Goal: Transaction & Acquisition: Purchase product/service

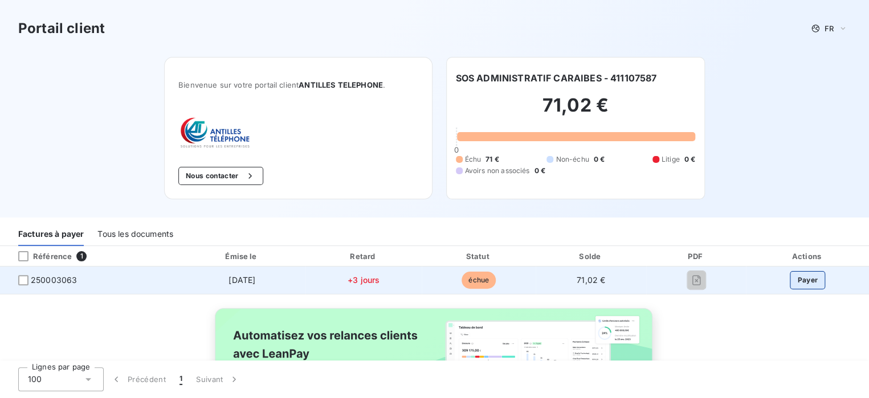
click at [799, 277] on button "Payer" at bounding box center [807, 280] width 35 height 18
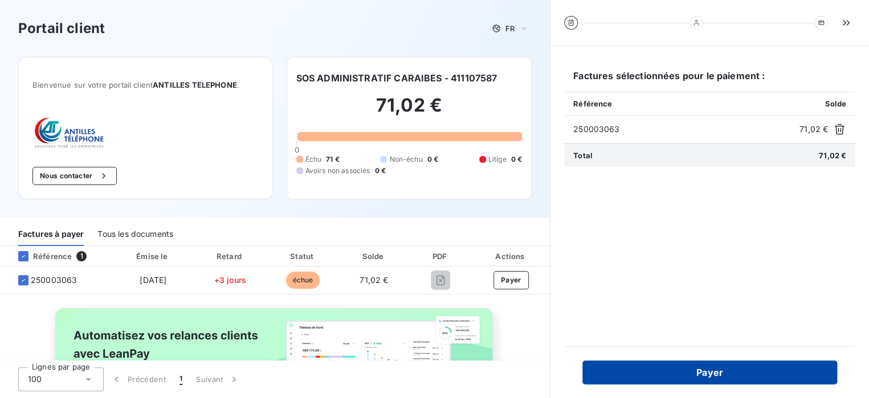
click at [725, 375] on button "Payer" at bounding box center [709, 373] width 255 height 24
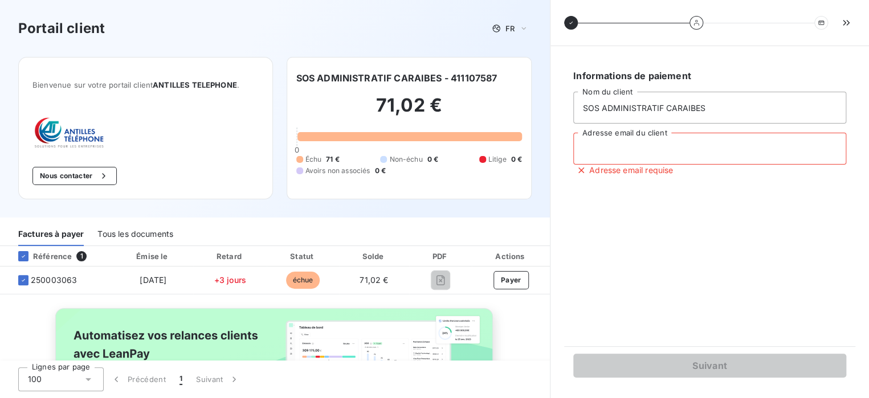
click at [594, 155] on input "Adresse email du client" at bounding box center [709, 149] width 273 height 32
type input "S"
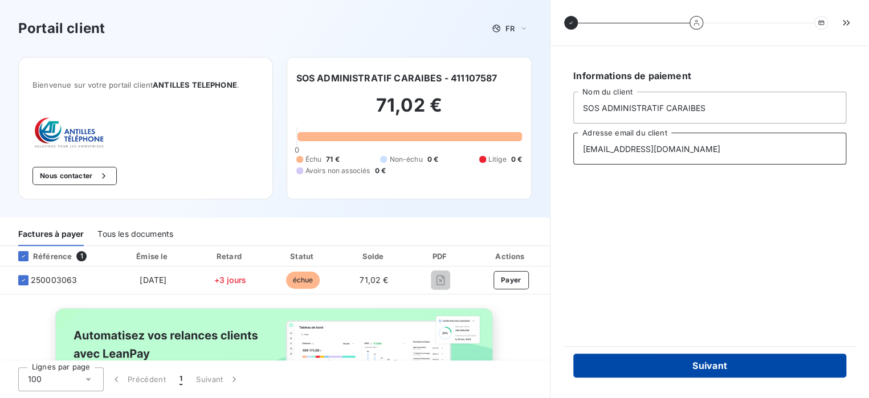
type input "[EMAIL_ADDRESS][DOMAIN_NAME]"
click at [722, 365] on button "Suivant" at bounding box center [709, 366] width 273 height 24
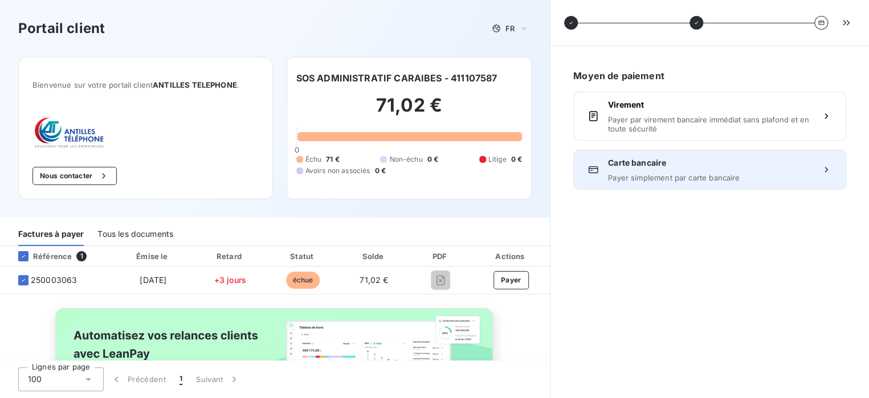
click at [672, 171] on div "Carte bancaire Payer simplement par carte bancaire" at bounding box center [709, 169] width 203 height 25
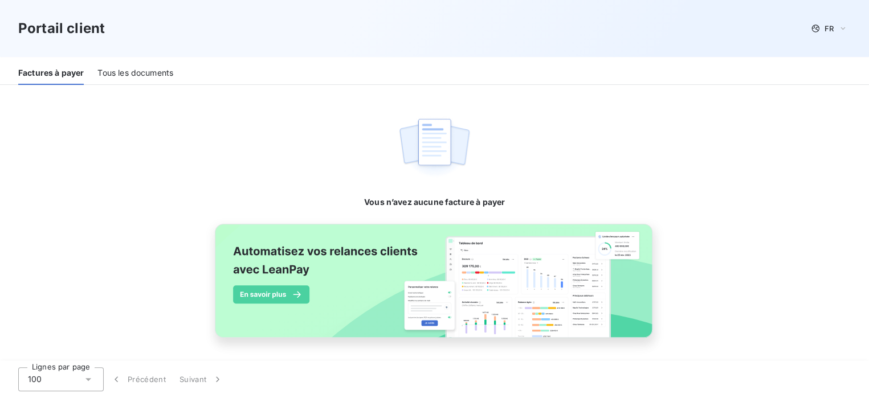
scroll to position [209, 0]
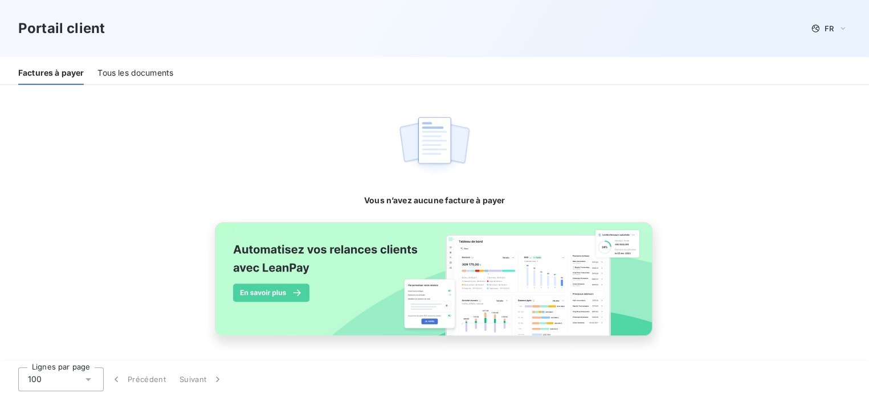
click at [143, 73] on div "Tous les documents" at bounding box center [135, 74] width 76 height 24
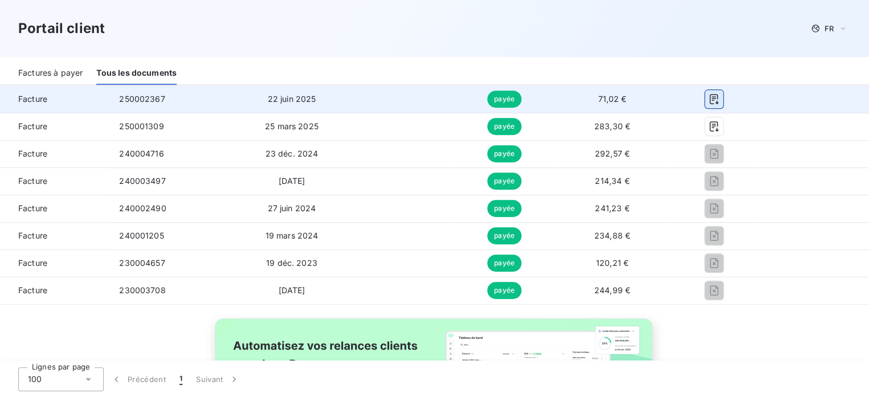
click at [710, 99] on icon "button" at bounding box center [713, 98] width 11 height 11
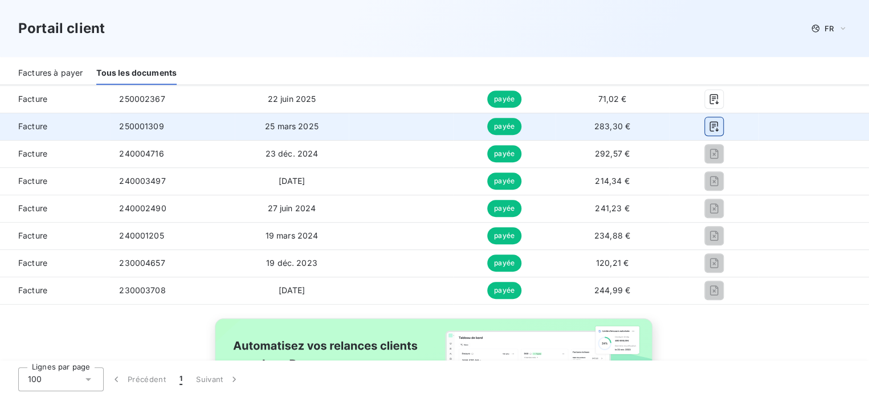
click at [710, 128] on icon "button" at bounding box center [713, 126] width 11 height 11
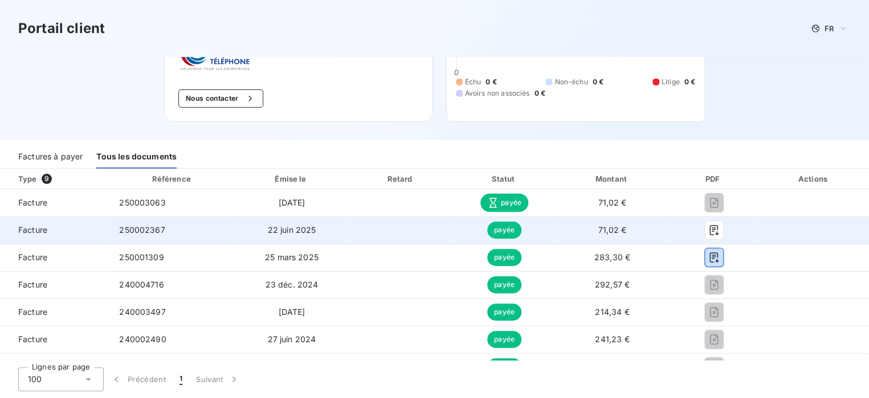
scroll to position [76, 0]
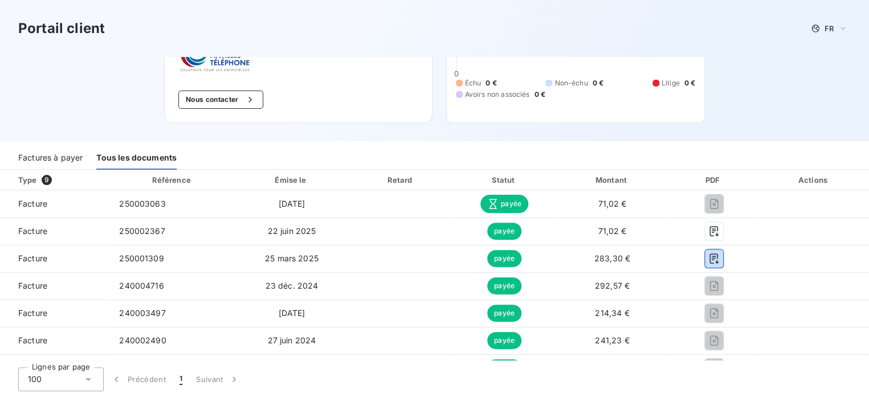
click at [55, 157] on div "Factures à payer" at bounding box center [50, 158] width 64 height 24
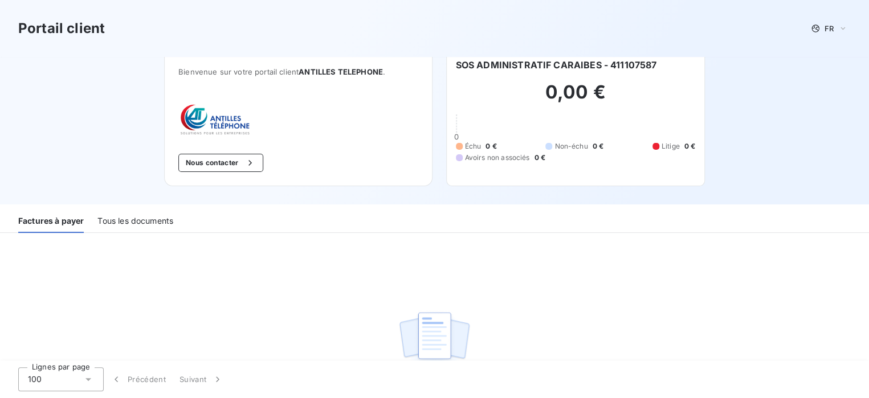
scroll to position [0, 0]
